Goal: Transaction & Acquisition: Purchase product/service

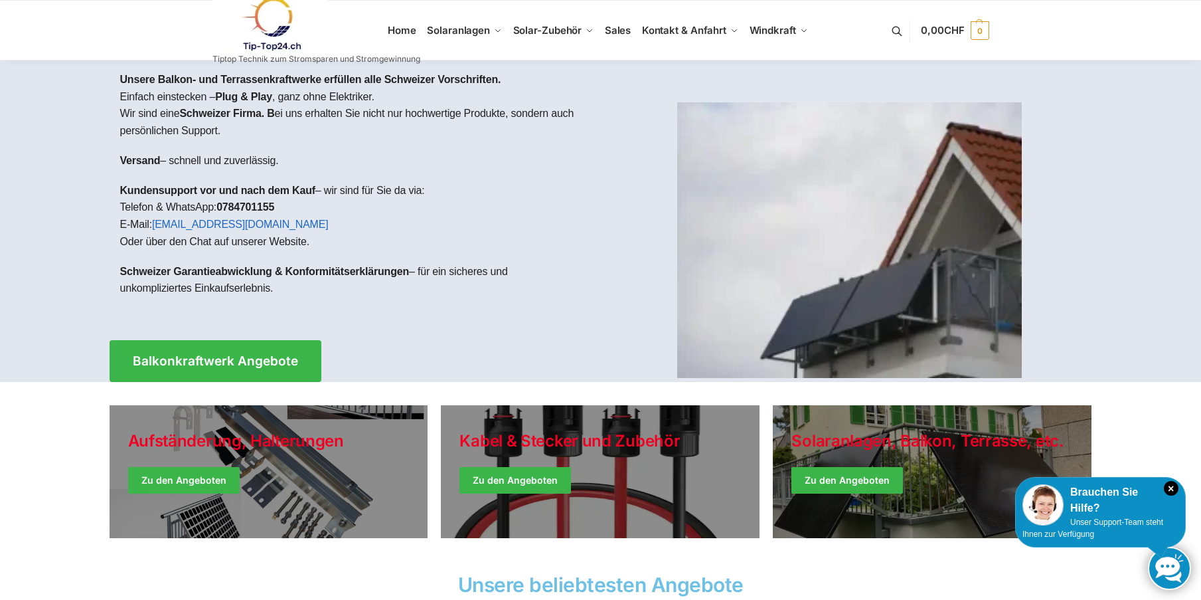
scroll to position [66, 0]
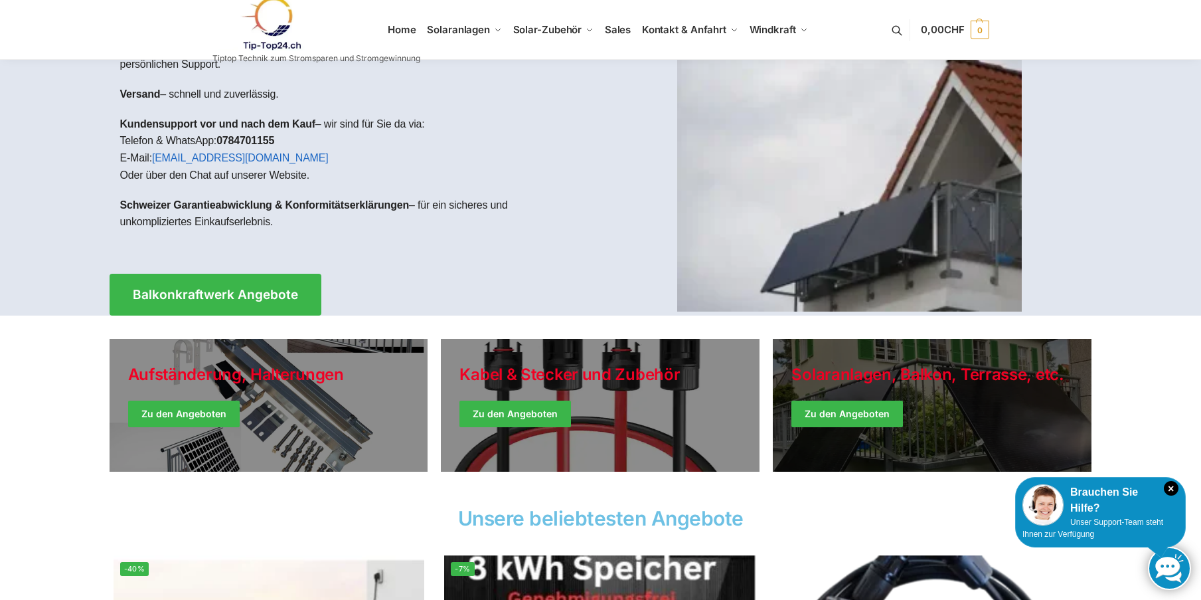
click at [851, 407] on link "Winter Jackets" at bounding box center [932, 405] width 319 height 133
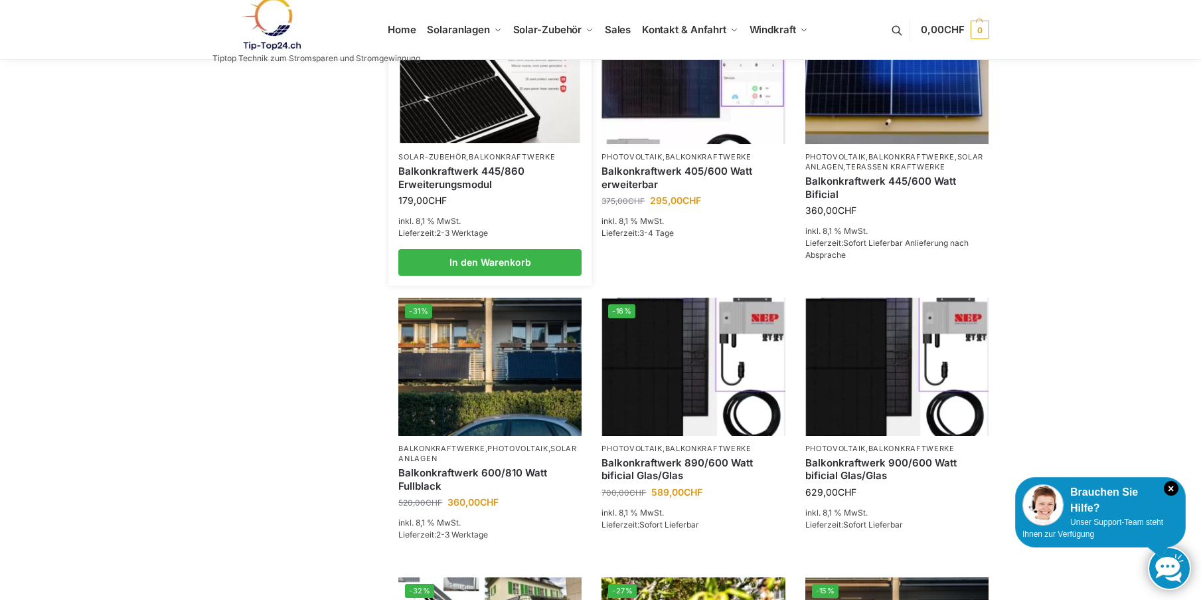
scroll to position [398, 0]
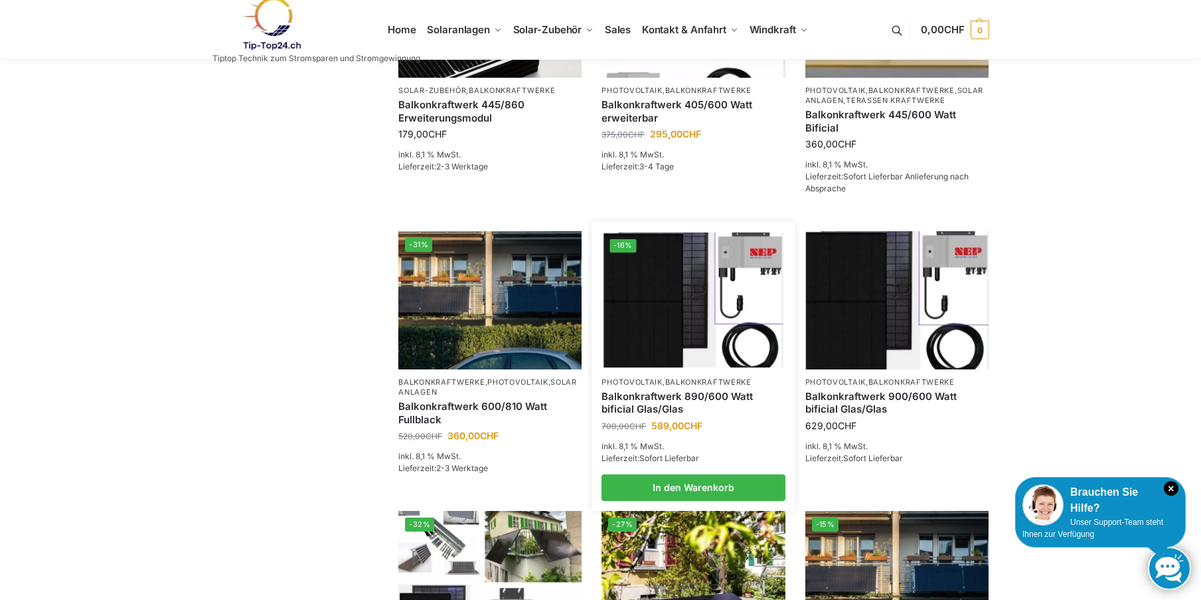
click at [686, 416] on link "Balkonkraftwerk 890/600 Watt bificial Glas/Glas" at bounding box center [693, 403] width 183 height 26
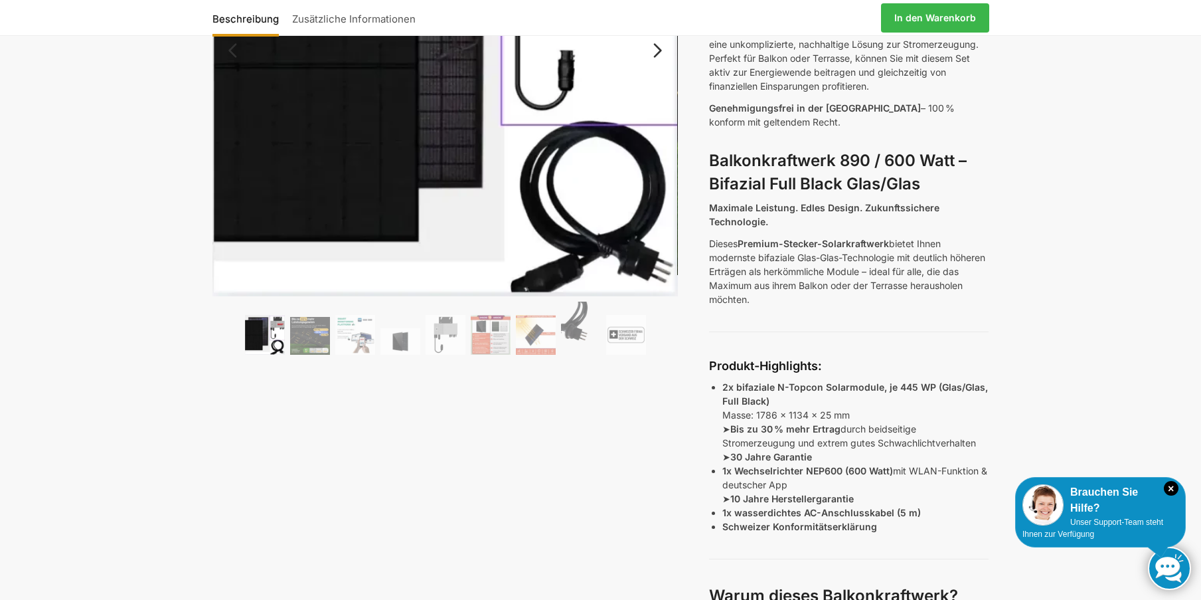
scroll to position [199, 0]
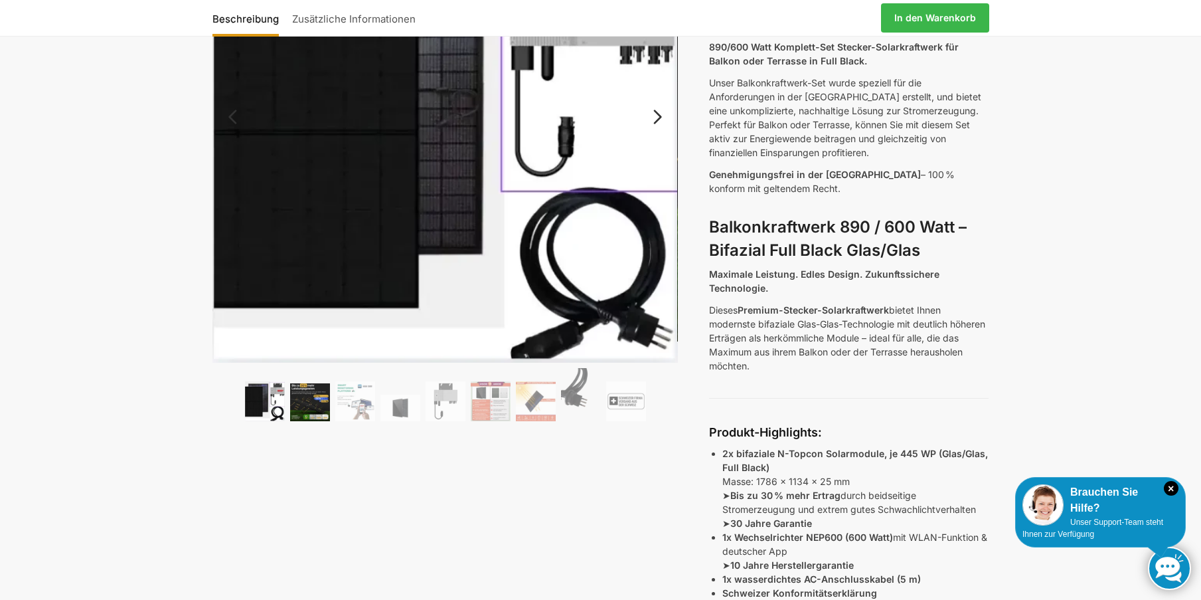
click at [306, 409] on img at bounding box center [310, 402] width 40 height 38
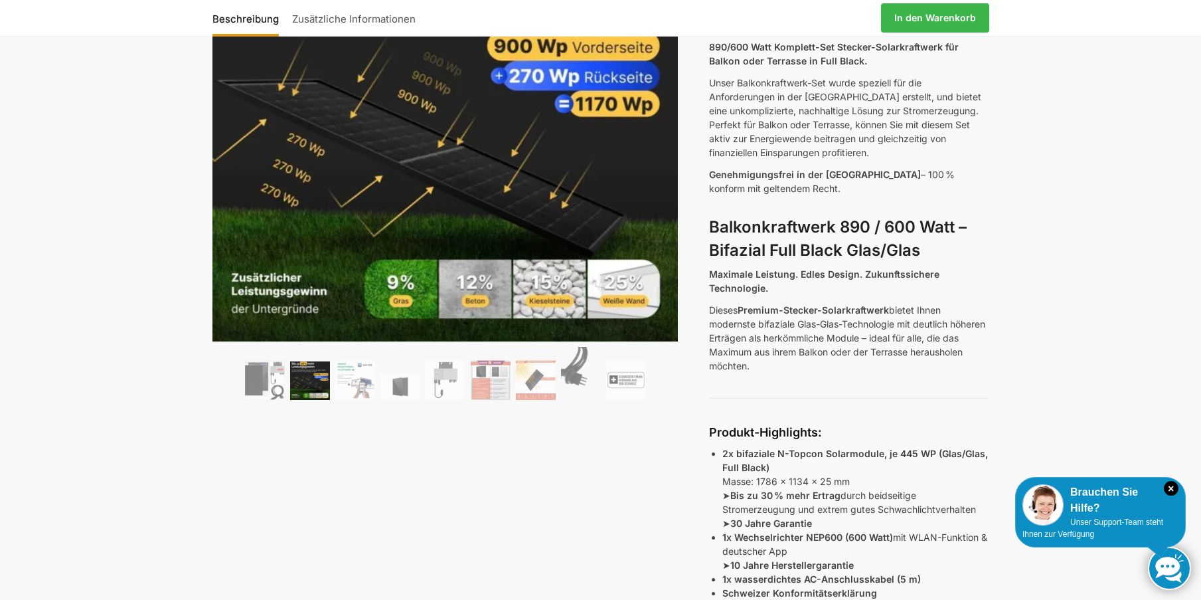
scroll to position [133, 0]
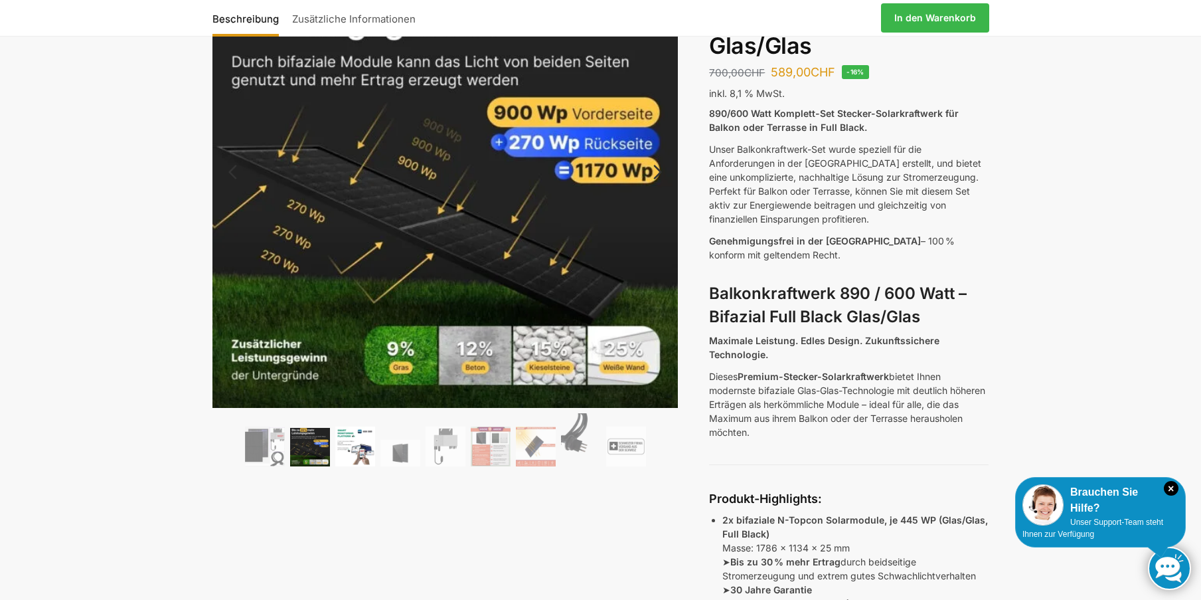
click at [359, 455] on img at bounding box center [355, 446] width 40 height 40
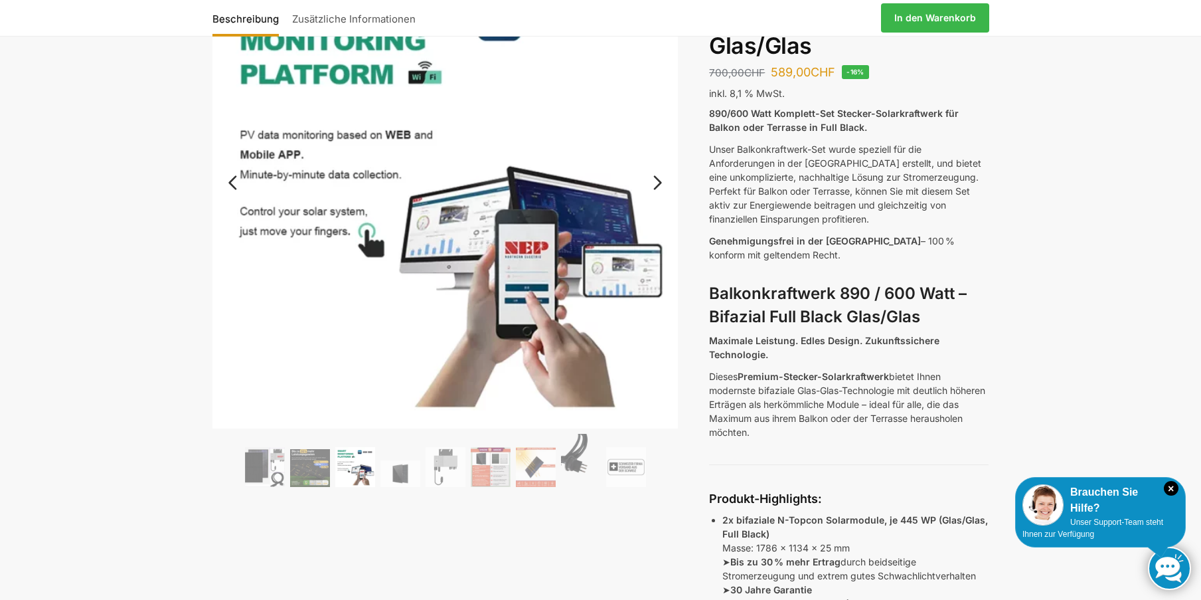
click at [411, 448] on ol at bounding box center [445, 462] width 466 height 57
click at [401, 467] on img at bounding box center [400, 473] width 40 height 27
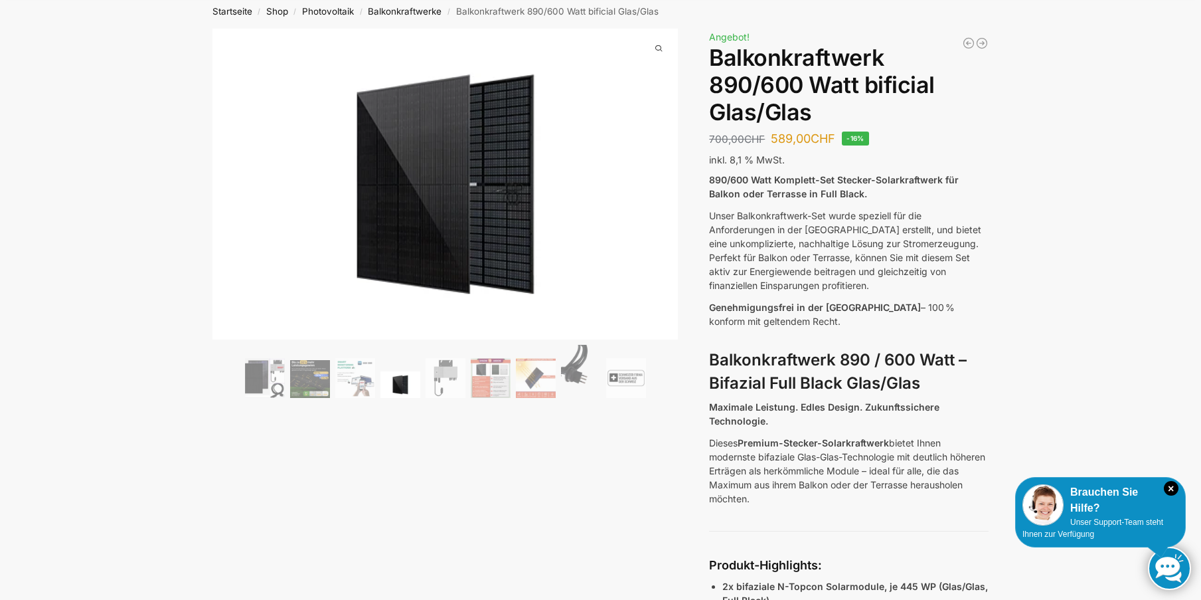
scroll to position [0, 0]
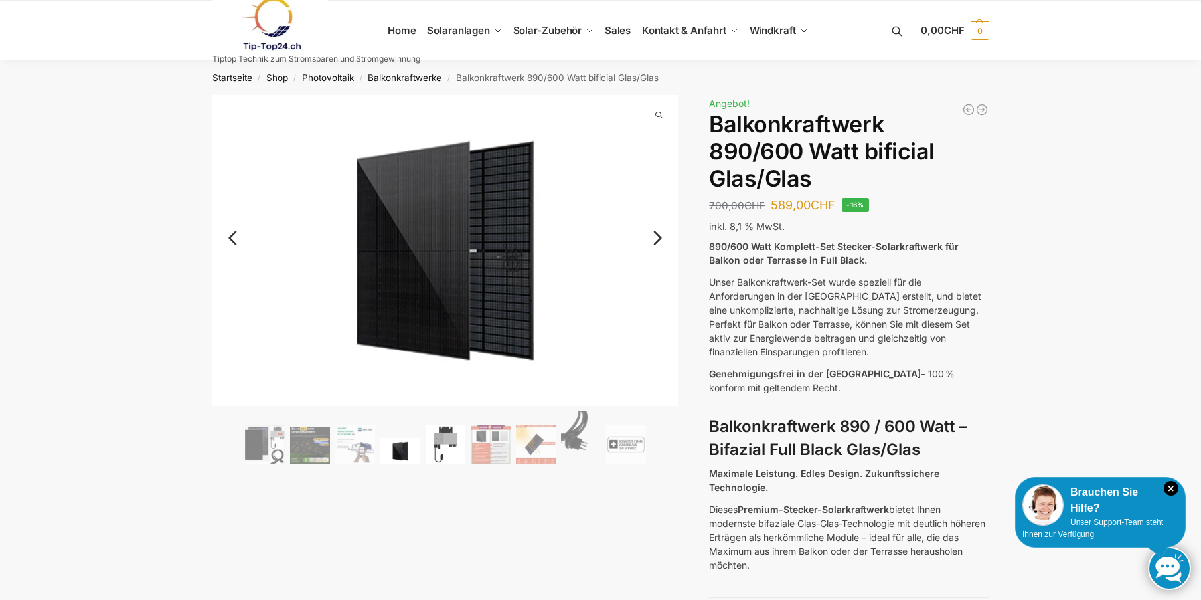
click at [451, 453] on img at bounding box center [446, 444] width 40 height 40
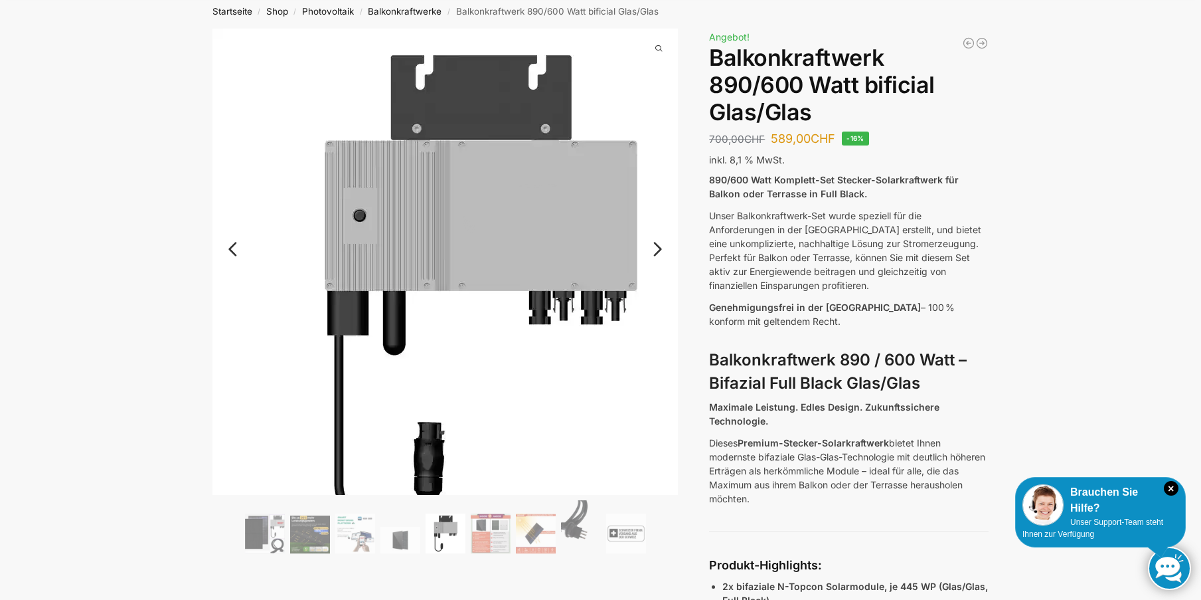
scroll to position [133, 0]
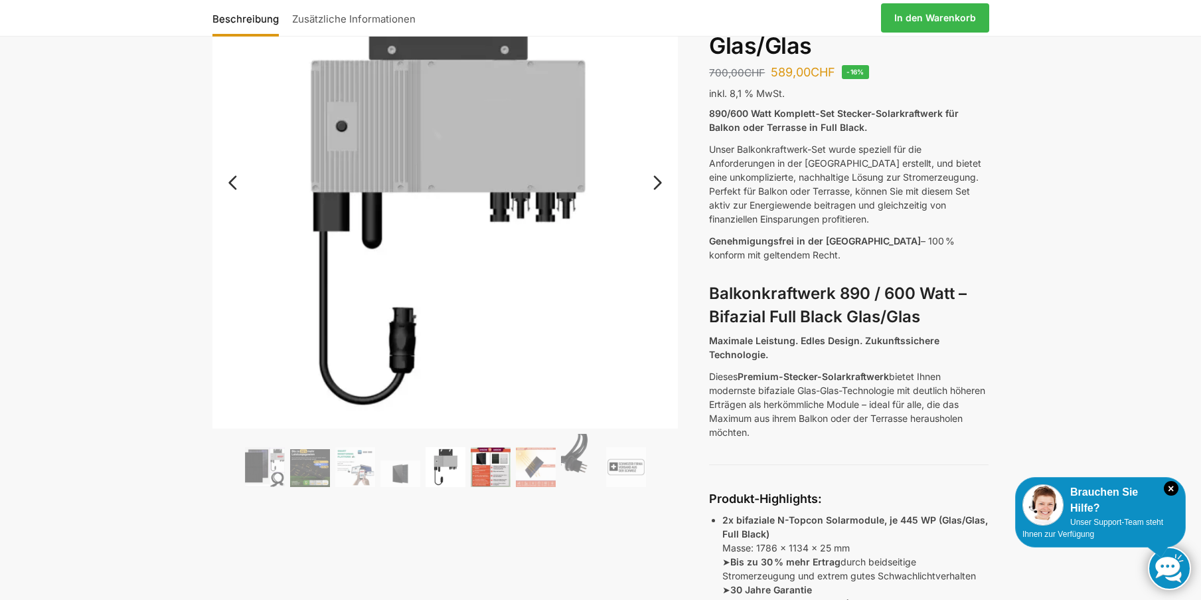
click at [492, 461] on img at bounding box center [491, 467] width 40 height 40
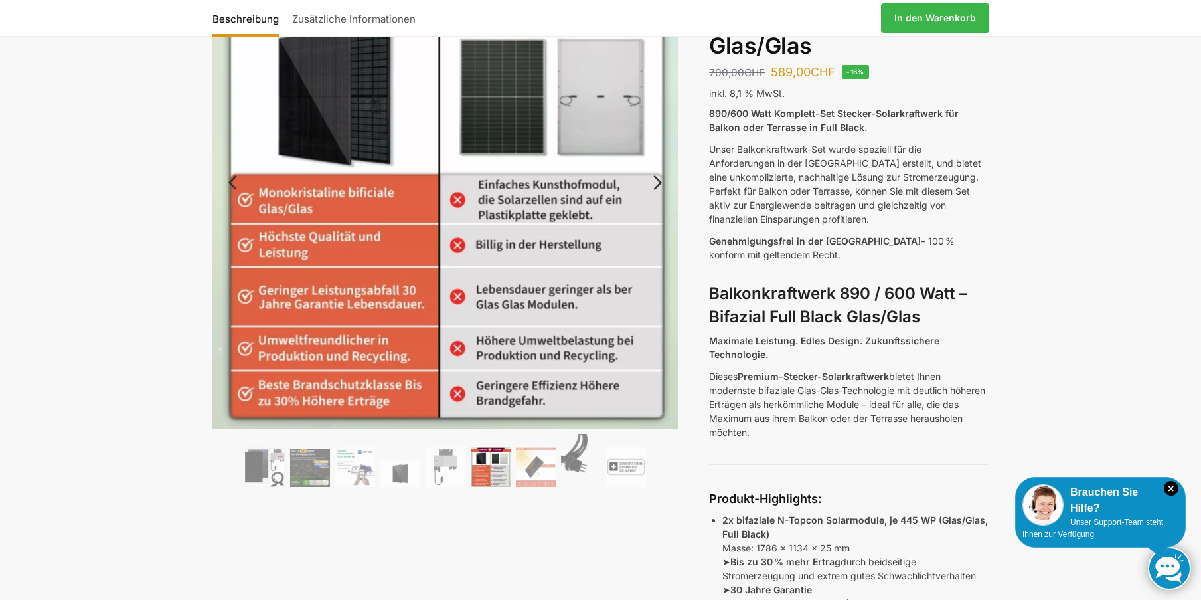
scroll to position [66, 0]
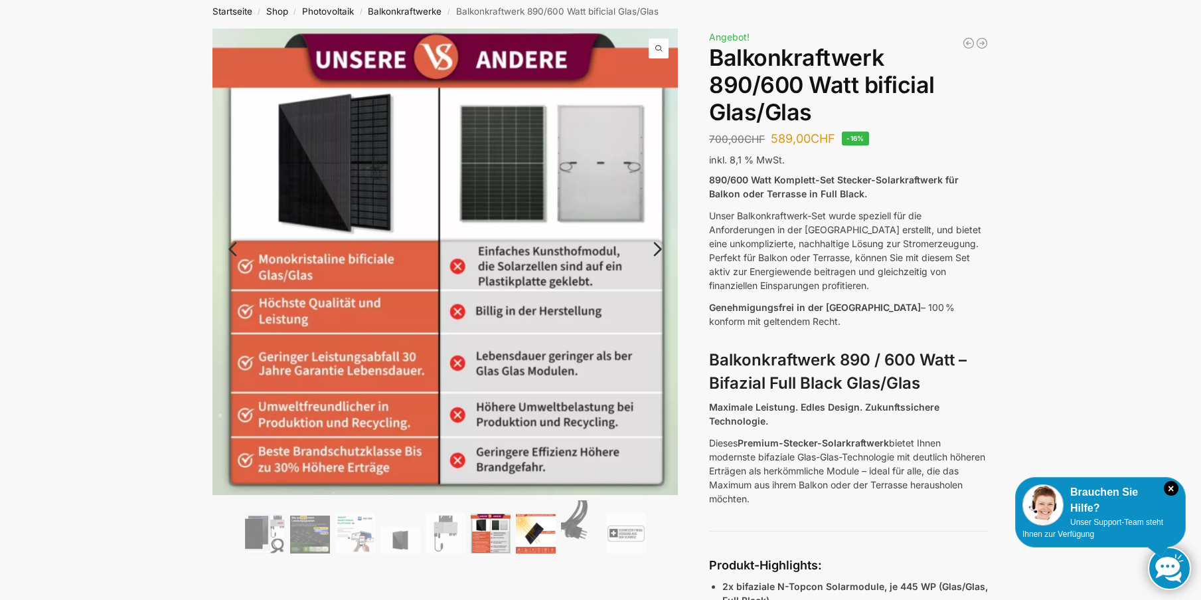
click at [521, 537] on img at bounding box center [536, 533] width 40 height 40
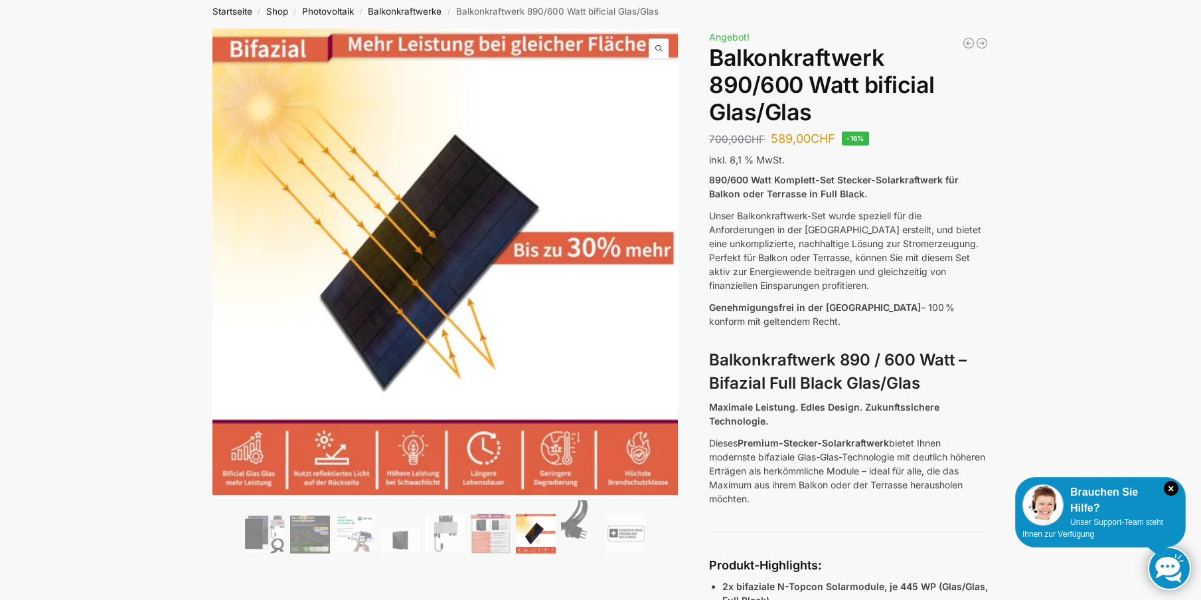
scroll to position [133, 0]
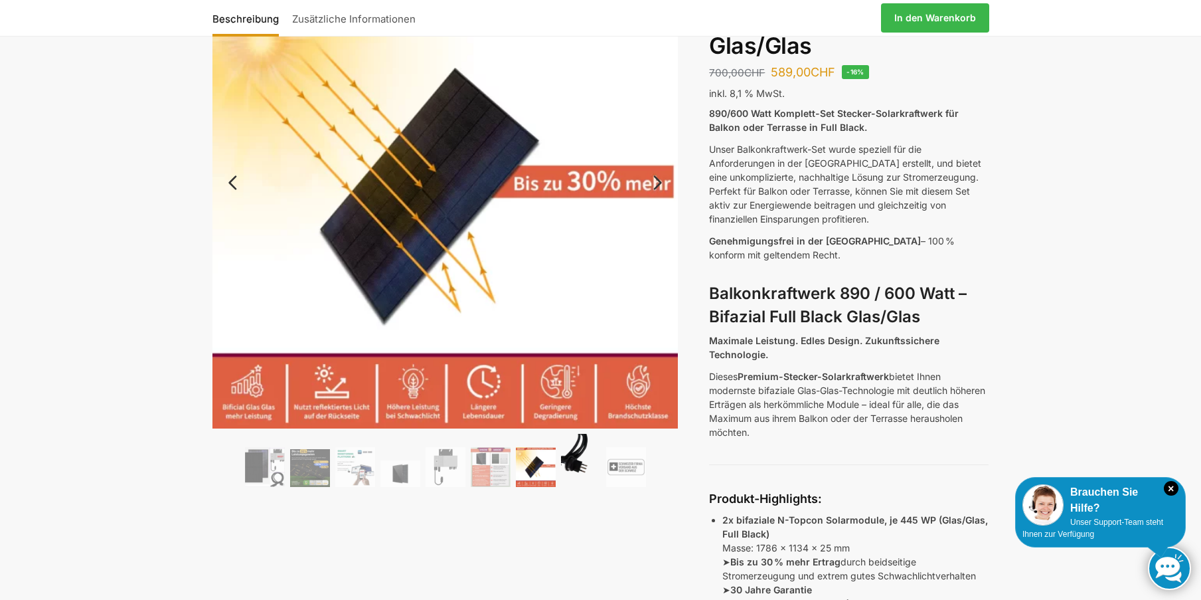
click at [568, 474] on img at bounding box center [581, 460] width 40 height 53
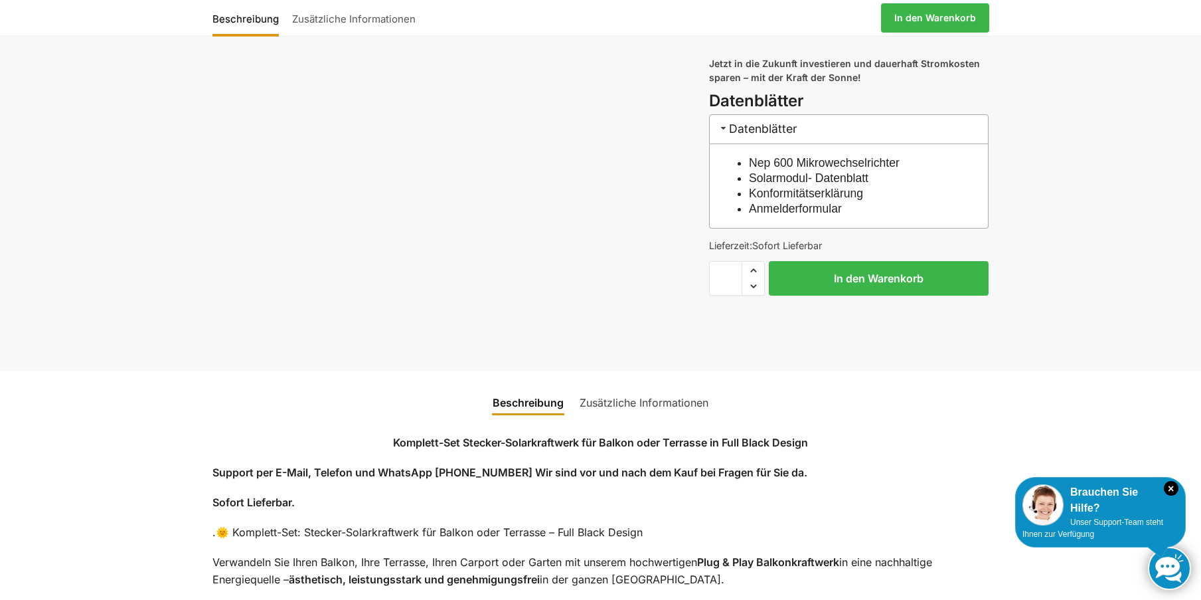
scroll to position [1394, 0]
